Goal: Task Accomplishment & Management: Complete application form

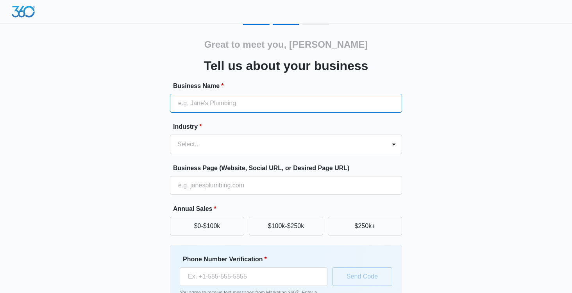
click at [244, 104] on input "Business Name *" at bounding box center [286, 103] width 232 height 19
type input "Tencap Wealth Coaching"
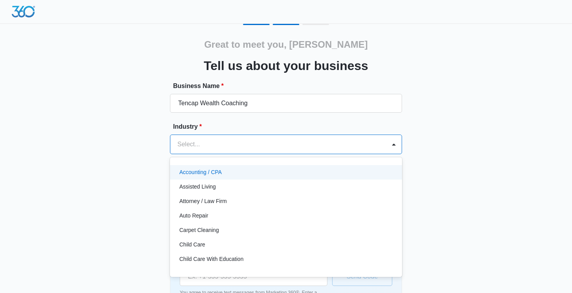
click at [186, 144] on div at bounding box center [276, 144] width 199 height 11
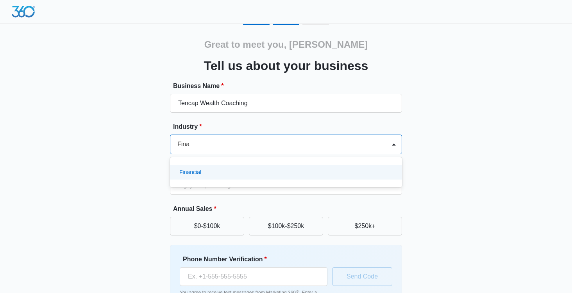
type input "[PERSON_NAME]"
click at [192, 170] on p "Financial" at bounding box center [190, 172] width 22 height 8
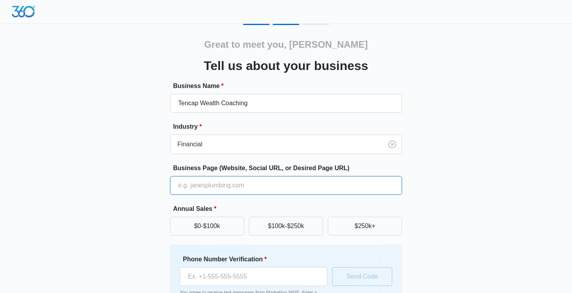
click at [214, 186] on input "Business Page (Website, Social URL, or Desired Page URL)" at bounding box center [286, 185] width 232 height 19
paste input "[URL][DOMAIN_NAME]"
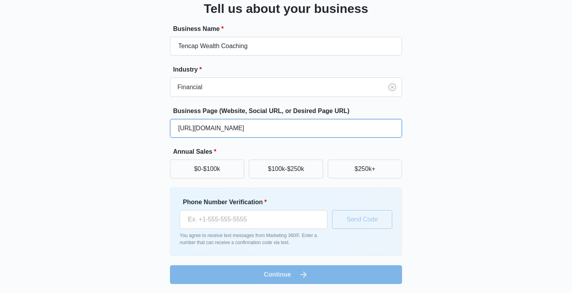
scroll to position [57, 0]
type input "[URL][DOMAIN_NAME]"
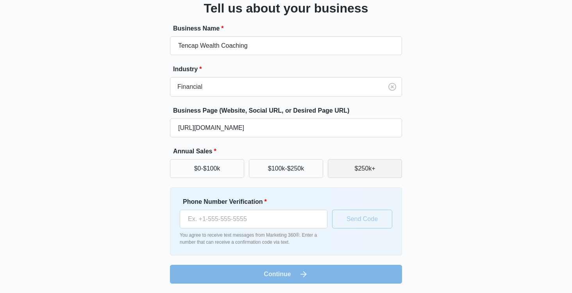
click at [361, 173] on button "$250k+" at bounding box center [365, 168] width 74 height 19
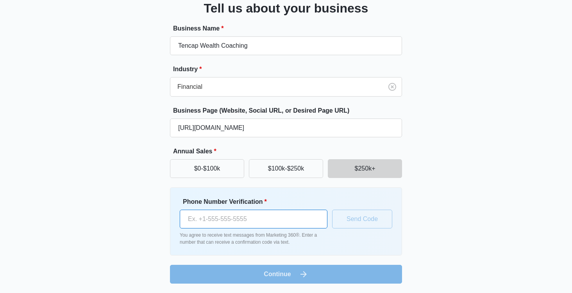
click at [215, 221] on input "Phone Number Verification *" at bounding box center [254, 218] width 148 height 19
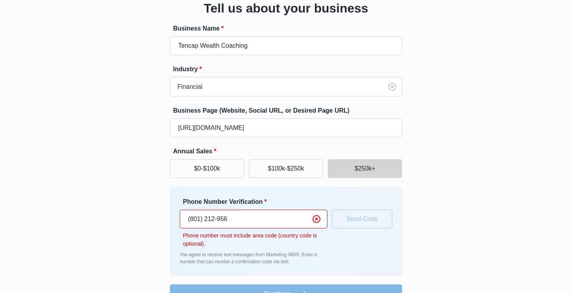
click at [476, 242] on div "Great to meet you, [PERSON_NAME] us about your business Business Name * Tencap …" at bounding box center [286, 134] width 469 height 337
click at [385, 251] on div "Phone Number Verification * (801) 212-956 Phone number must include area code (…" at bounding box center [286, 231] width 213 height 68
click at [237, 221] on input "(801) 212-956" at bounding box center [254, 218] width 148 height 19
click at [245, 224] on input "(801) 212-956" at bounding box center [254, 218] width 148 height 19
click at [190, 225] on input "(801) 212-956" at bounding box center [254, 218] width 148 height 19
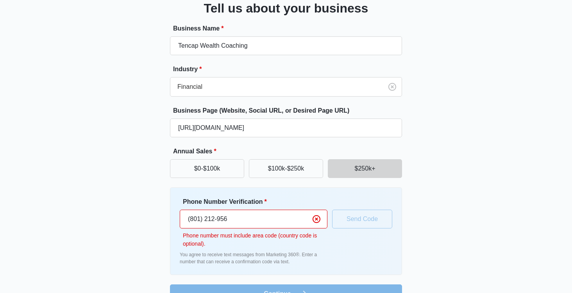
click at [353, 219] on div "Phone Number Verification * (801) 212-956 Phone number must include area code (…" at bounding box center [286, 231] width 213 height 68
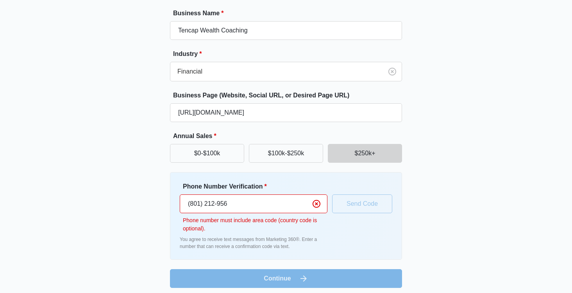
scroll to position [77, 0]
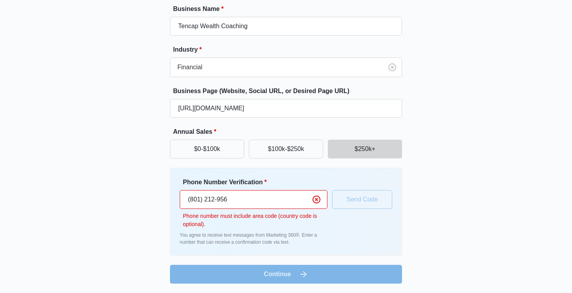
click at [265, 204] on input "(801) 212-956" at bounding box center [254, 199] width 148 height 19
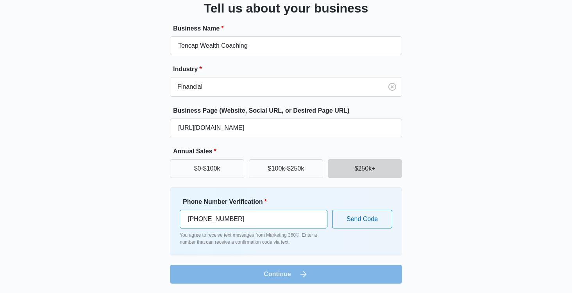
scroll to position [57, 0]
type input "[PHONE_NUMBER]"
click at [360, 223] on button "Send Code" at bounding box center [362, 218] width 60 height 19
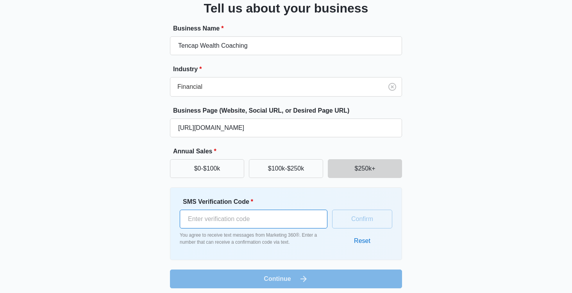
click at [248, 223] on input "SMS Verification Code *" at bounding box center [254, 218] width 148 height 19
drag, startPoint x: 236, startPoint y: 221, endPoint x: 232, endPoint y: 216, distance: 6.1
click at [234, 218] on input "SMS Verification Code *" at bounding box center [254, 218] width 148 height 19
paste input "406432"
type input "406432"
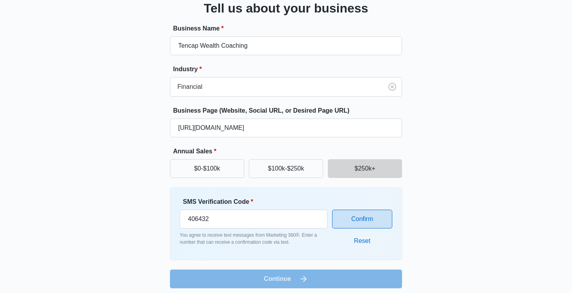
click at [374, 219] on button "Confirm" at bounding box center [362, 218] width 60 height 19
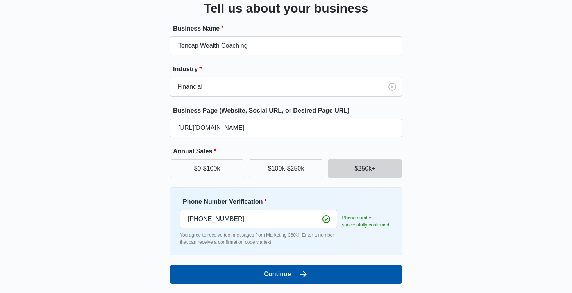
click at [281, 274] on button "Continue" at bounding box center [286, 274] width 232 height 19
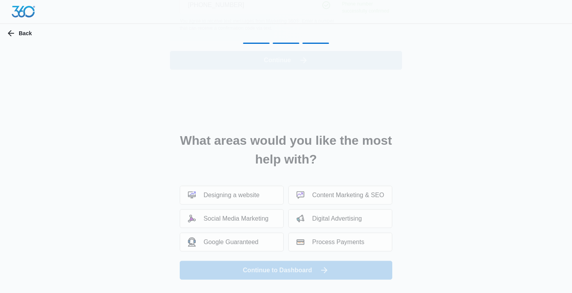
scroll to position [0, 0]
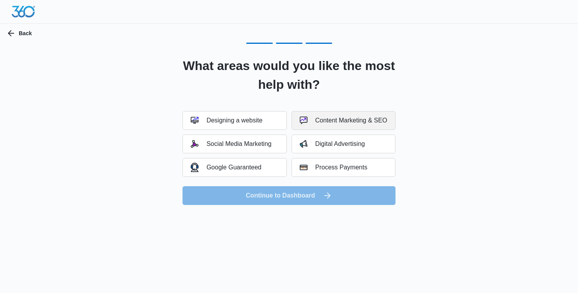
click at [337, 124] on div "Content Marketing & SEO" at bounding box center [344, 120] width 88 height 8
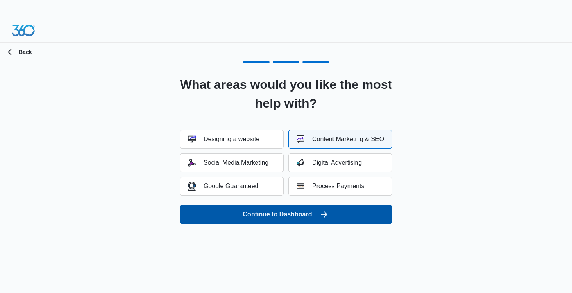
click at [336, 217] on button "Continue to Dashboard" at bounding box center [286, 214] width 213 height 19
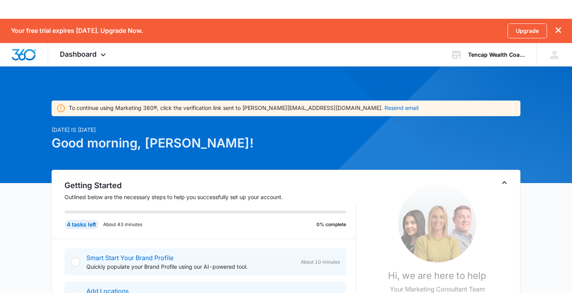
click at [559, 30] on icon "dismiss this dialog" at bounding box center [558, 29] width 5 height 5
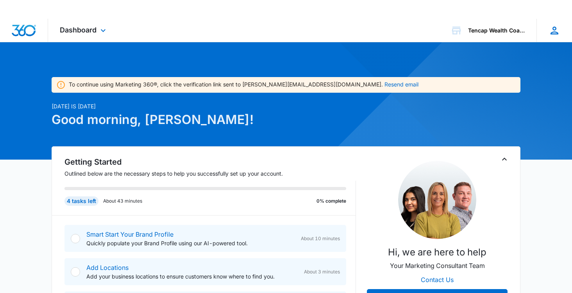
click at [555, 30] on icon at bounding box center [555, 31] width 8 height 8
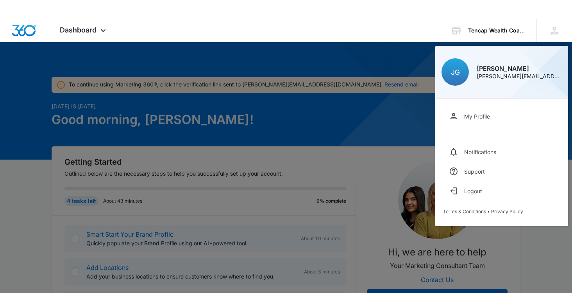
click at [327, 52] on div at bounding box center [286, 165] width 572 height 293
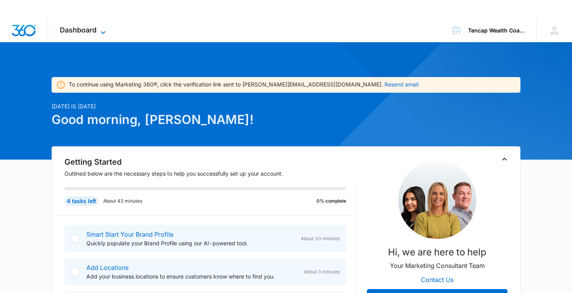
click at [100, 32] on icon at bounding box center [102, 32] width 9 height 9
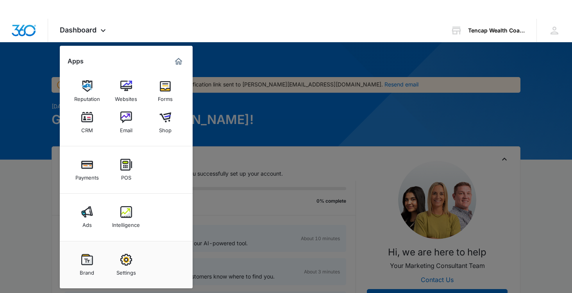
click at [274, 54] on div at bounding box center [286, 165] width 572 height 293
